Goal: Task Accomplishment & Management: Complete application form

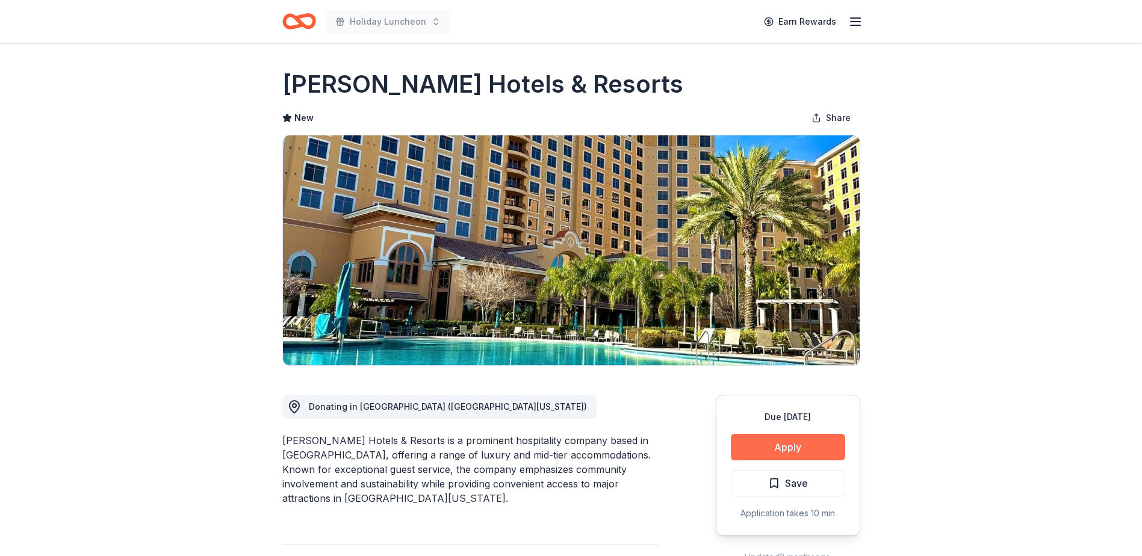
click at [791, 450] on button "Apply" at bounding box center [788, 447] width 114 height 26
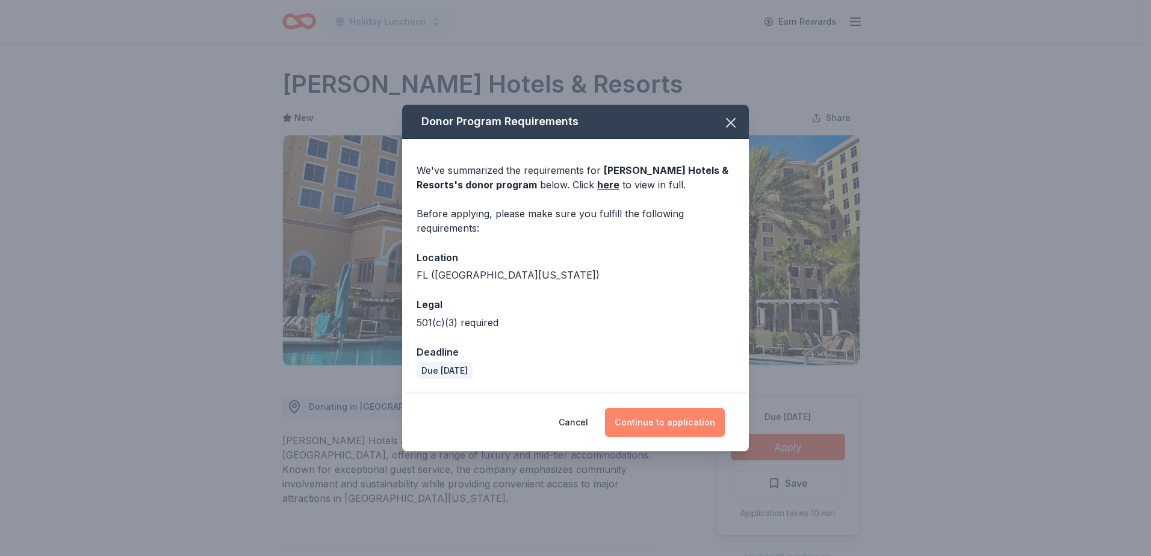
click at [673, 425] on button "Continue to application" at bounding box center [665, 422] width 120 height 29
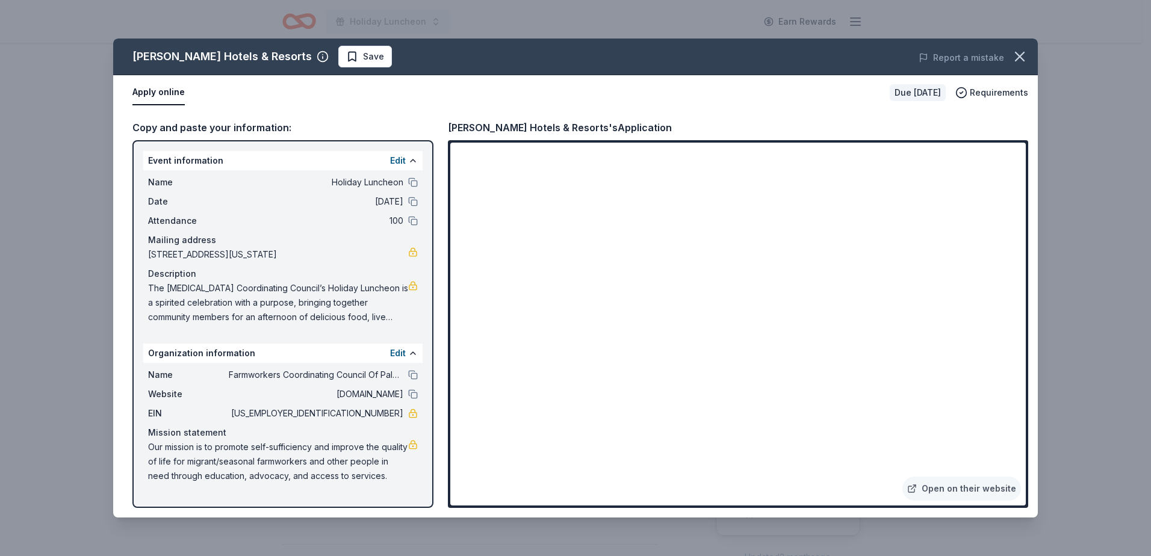
click at [658, 68] on div "Rosen Hotels & Resorts Save Report a mistake" at bounding box center [575, 57] width 924 height 37
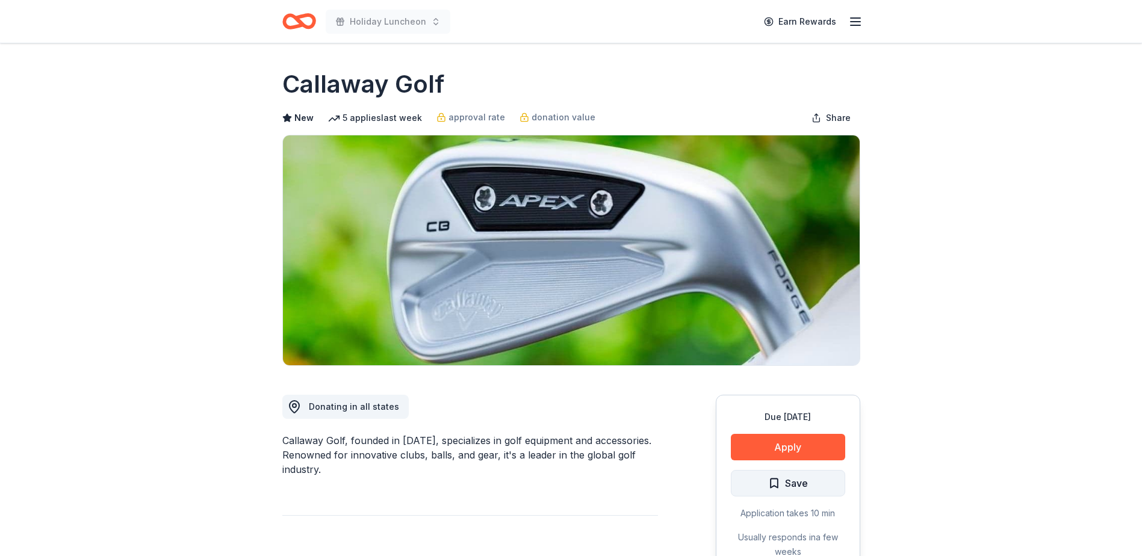
click at [797, 478] on span "Save" at bounding box center [796, 483] width 23 height 16
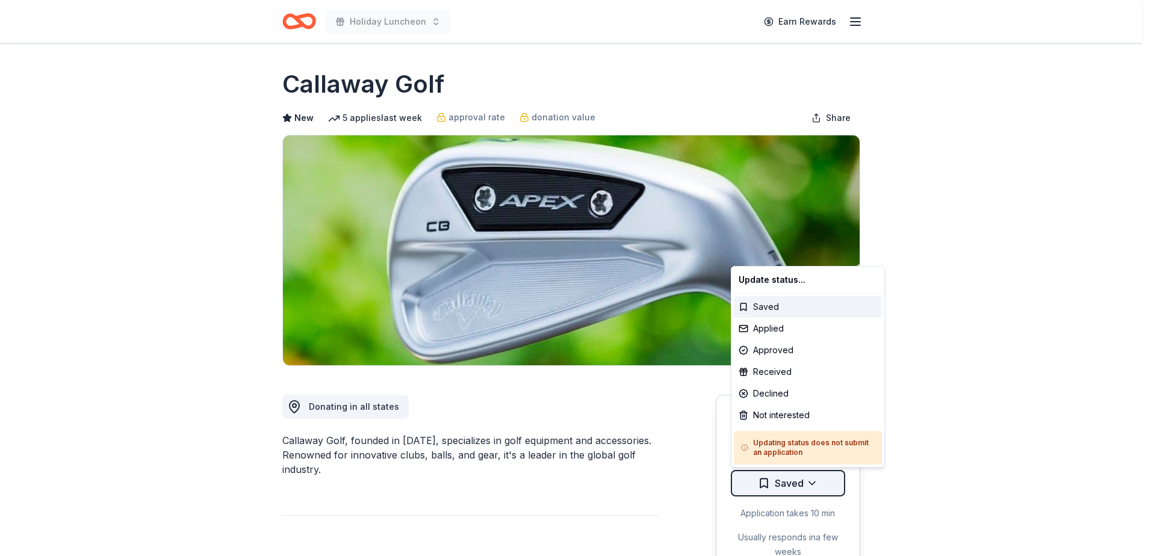
click at [797, 473] on html "Holiday Luncheon Earn Rewards Due in 89 days Share Callaway Golf New 5 applies …" at bounding box center [575, 278] width 1151 height 556
click at [1083, 525] on html "Holiday Luncheon Earn Rewards Due in 89 days Share Callaway Golf New 5 applies …" at bounding box center [575, 278] width 1151 height 556
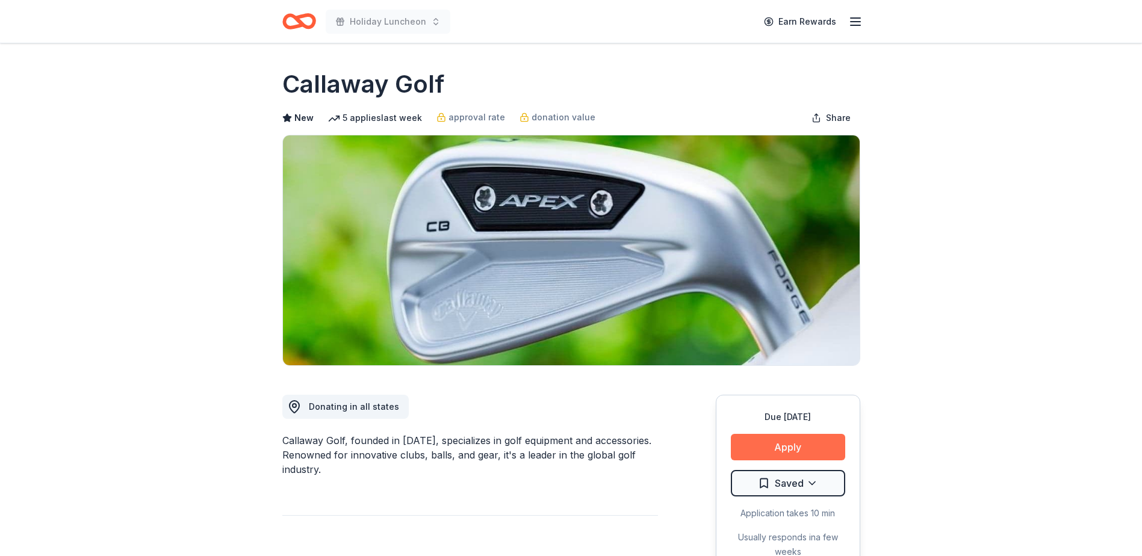
click at [790, 441] on button "Apply" at bounding box center [788, 447] width 114 height 26
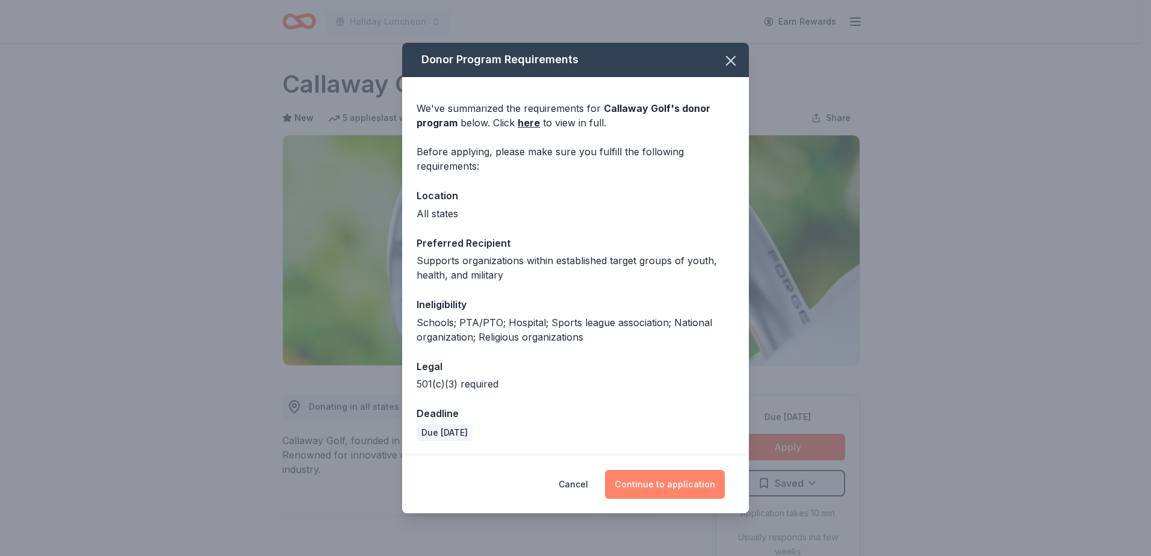
click at [654, 486] on button "Continue to application" at bounding box center [665, 484] width 120 height 29
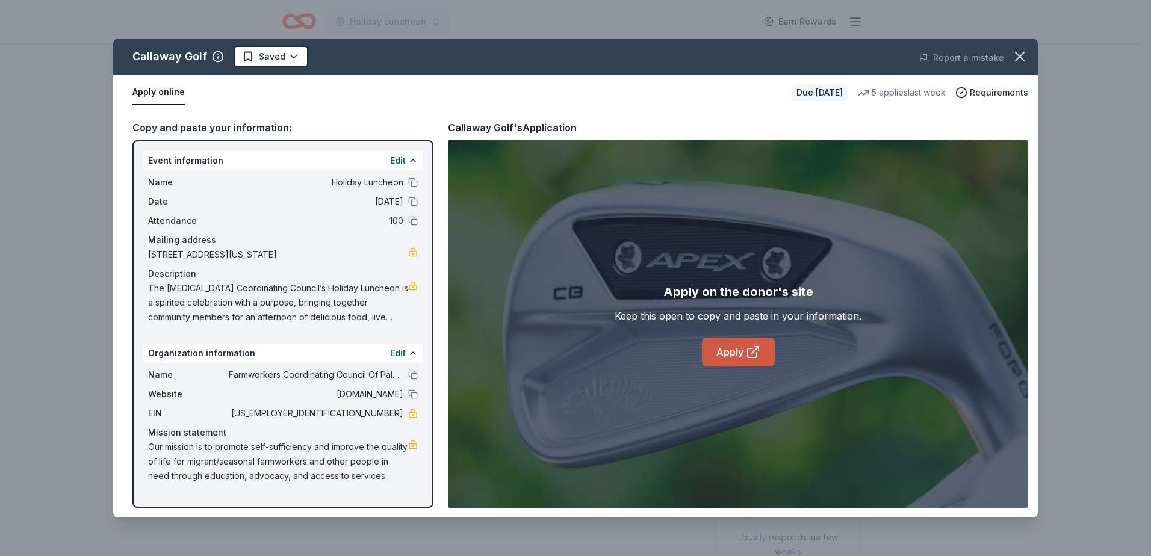
click at [722, 347] on link "Apply" at bounding box center [738, 352] width 73 height 29
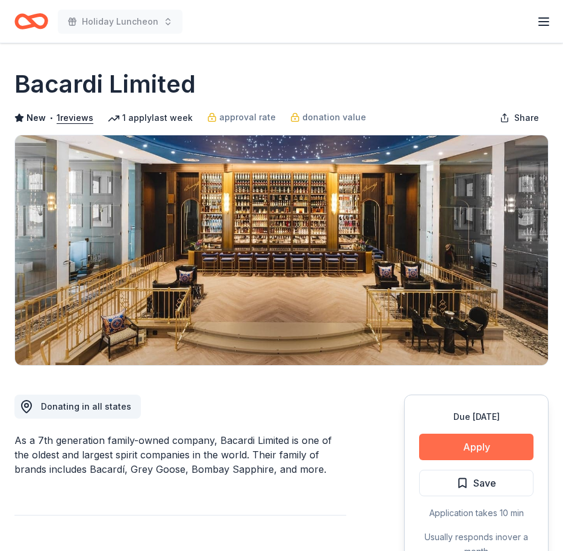
click at [465, 444] on button "Apply" at bounding box center [476, 447] width 114 height 26
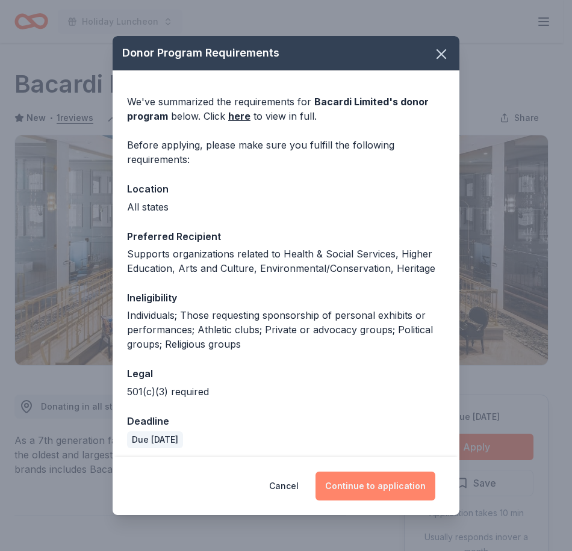
click at [402, 478] on button "Continue to application" at bounding box center [375, 486] width 120 height 29
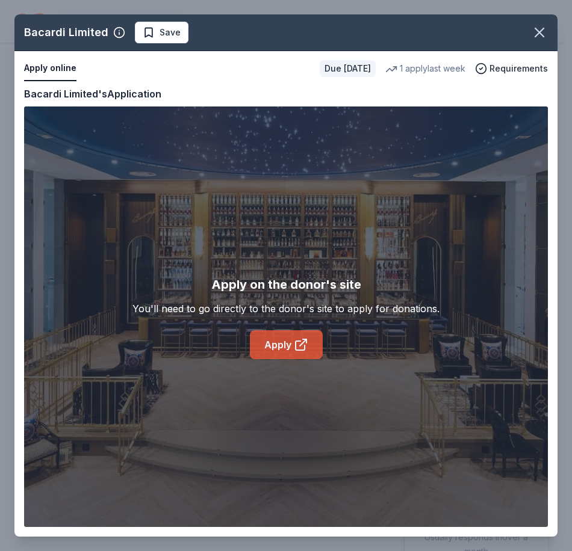
click at [277, 351] on link "Apply" at bounding box center [286, 344] width 73 height 29
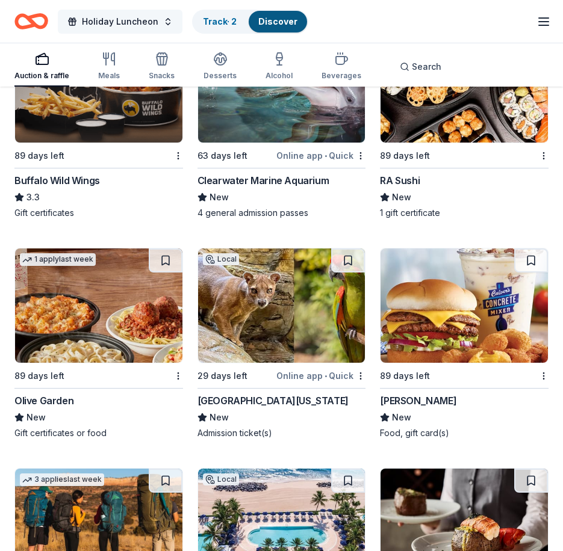
scroll to position [13587, 0]
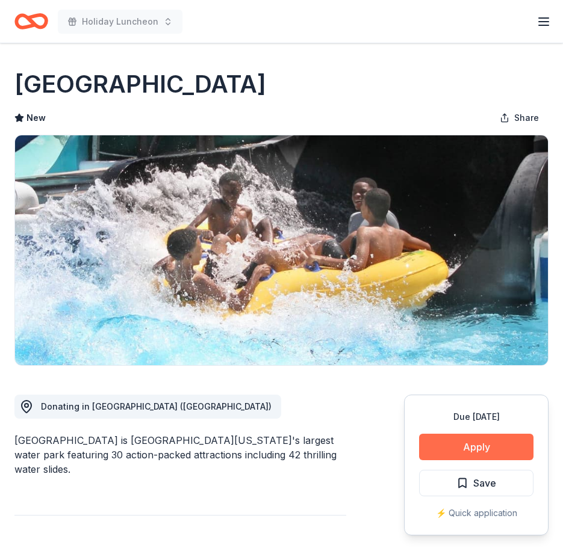
click at [498, 444] on button "Apply" at bounding box center [476, 447] width 114 height 26
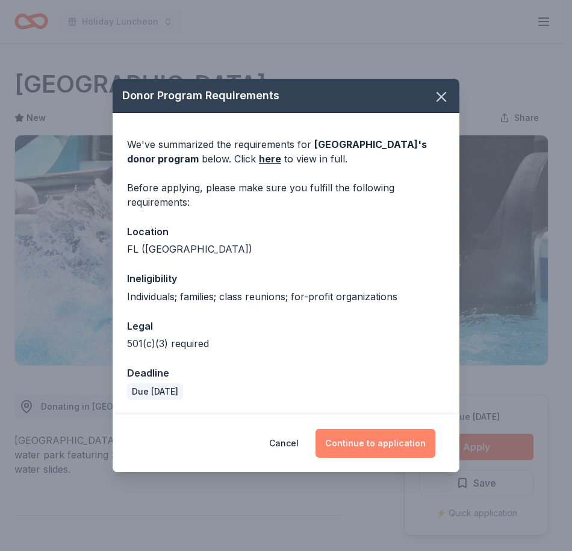
click at [393, 451] on button "Continue to application" at bounding box center [375, 443] width 120 height 29
